Goal: Task Accomplishment & Management: Use online tool/utility

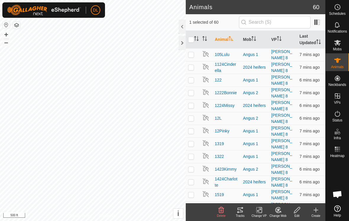
click at [242, 213] on icon at bounding box center [240, 209] width 7 height 7
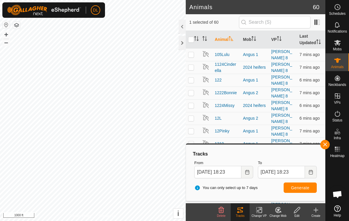
click at [325, 145] on button "button" at bounding box center [324, 144] width 9 height 9
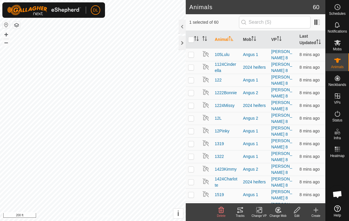
click at [242, 211] on icon at bounding box center [240, 209] width 7 height 7
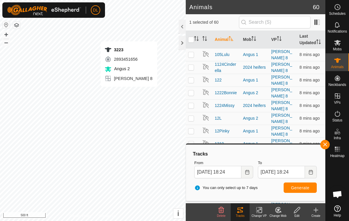
checkbox input "false"
checkbox input "true"
click at [303, 188] on span "Generate" at bounding box center [300, 187] width 18 height 5
click at [322, 146] on button "button" at bounding box center [324, 144] width 9 height 9
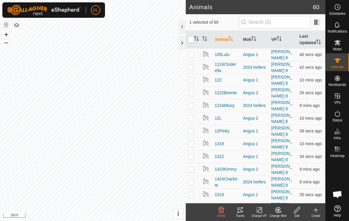
click at [239, 214] on div "Tracks" at bounding box center [240, 215] width 19 height 4
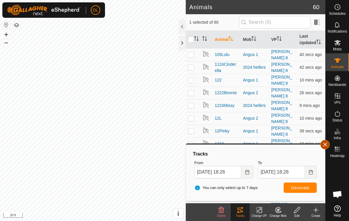
click at [327, 145] on button "button" at bounding box center [324, 144] width 9 height 9
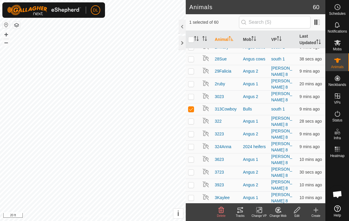
scroll to position [439, 0]
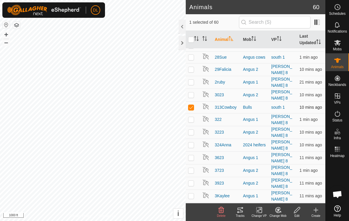
click at [193, 105] on p-checkbox at bounding box center [191, 107] width 6 height 5
checkbox input "false"
